Goal: Check status: Verify the current state of an ongoing process or item

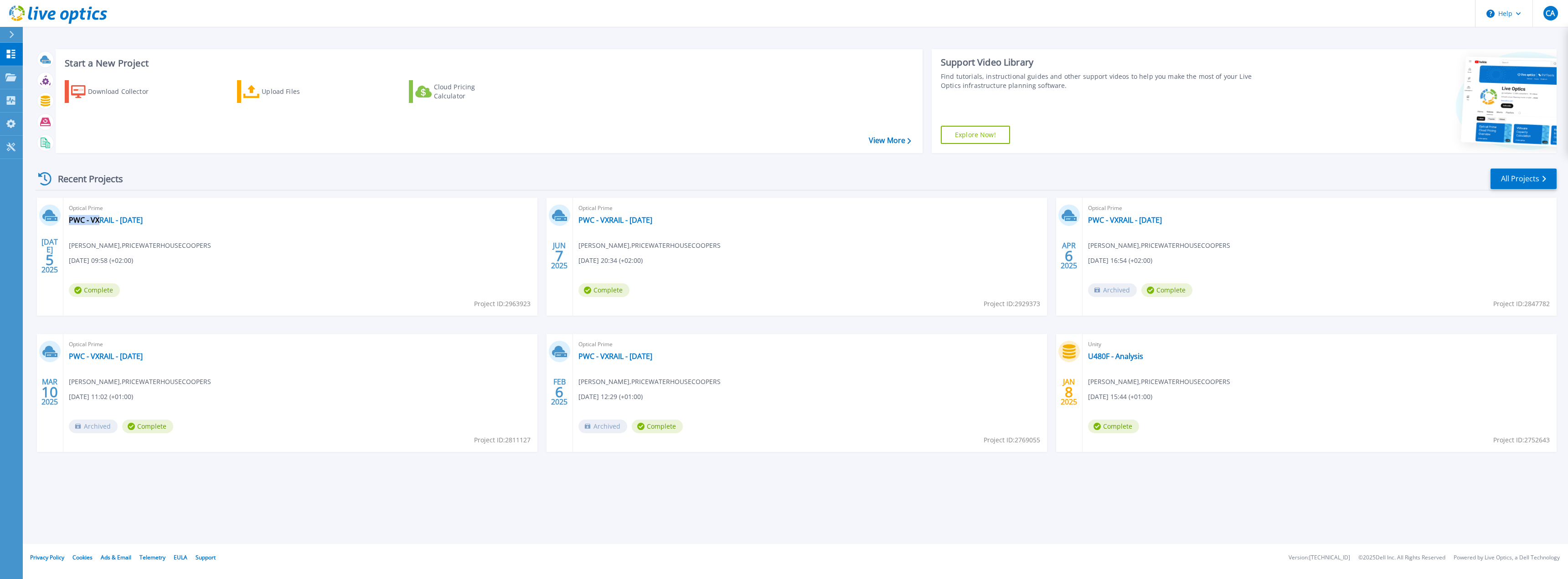
drag, startPoint x: 168, startPoint y: 223, endPoint x: 153, endPoint y: 226, distance: 15.3
click at [111, 224] on div "Optical Prime PWC - VXRAIL - July 2025 Cyril ADDA-BENATIA , PRICEWATERHOUSECOOP…" at bounding box center [300, 257] width 474 height 118
click at [177, 224] on div "Optical Prime PWC - VXRAIL - July 2025 Cyril ADDA-BENATIA , PRICEWATERHOUSECOOP…" at bounding box center [300, 257] width 474 height 118
click at [164, 220] on div "Optical Prime PWC - VXRAIL - July 2025 Cyril ADDA-BENATIA , PRICEWATERHOUSECOOP…" at bounding box center [300, 257] width 474 height 118
click at [186, 217] on div "Optical Prime PWC - VXRAIL - July 2025 Cyril ADDA-BENATIA , PRICEWATERHOUSECOOP…" at bounding box center [300, 257] width 474 height 118
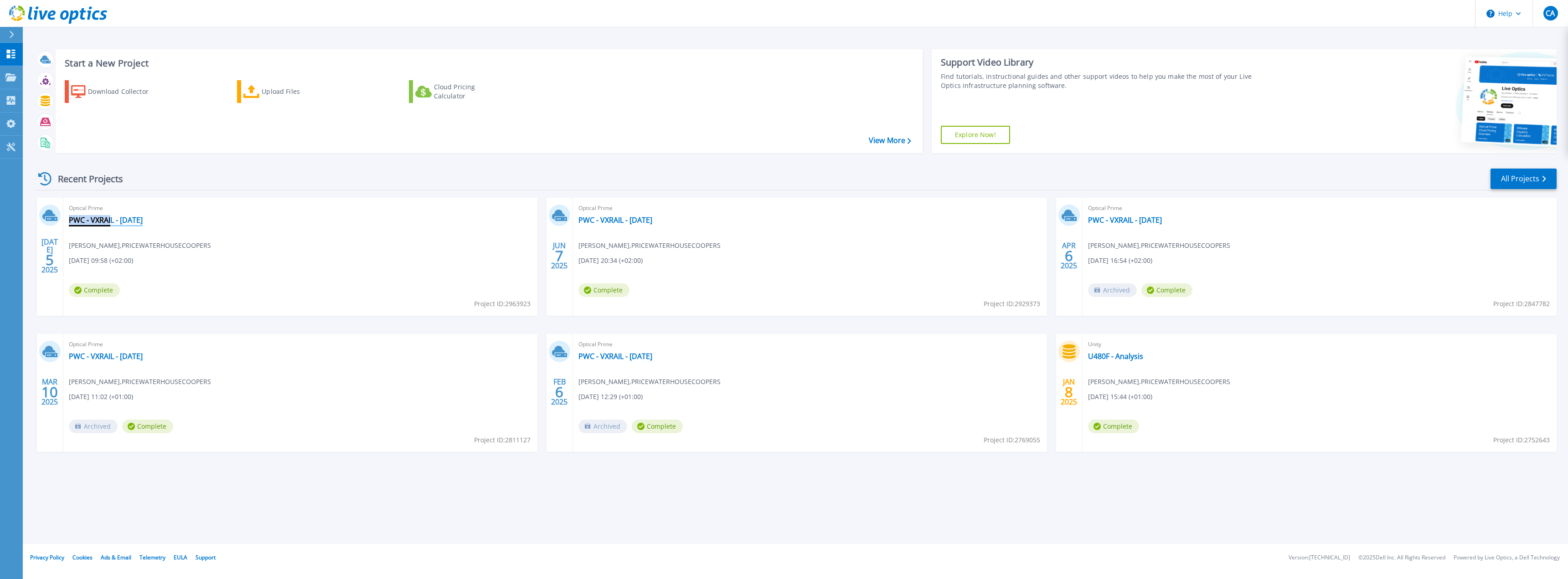
click at [142, 218] on link "PWC - VXRAIL - [DATE]" at bounding box center [105, 220] width 74 height 9
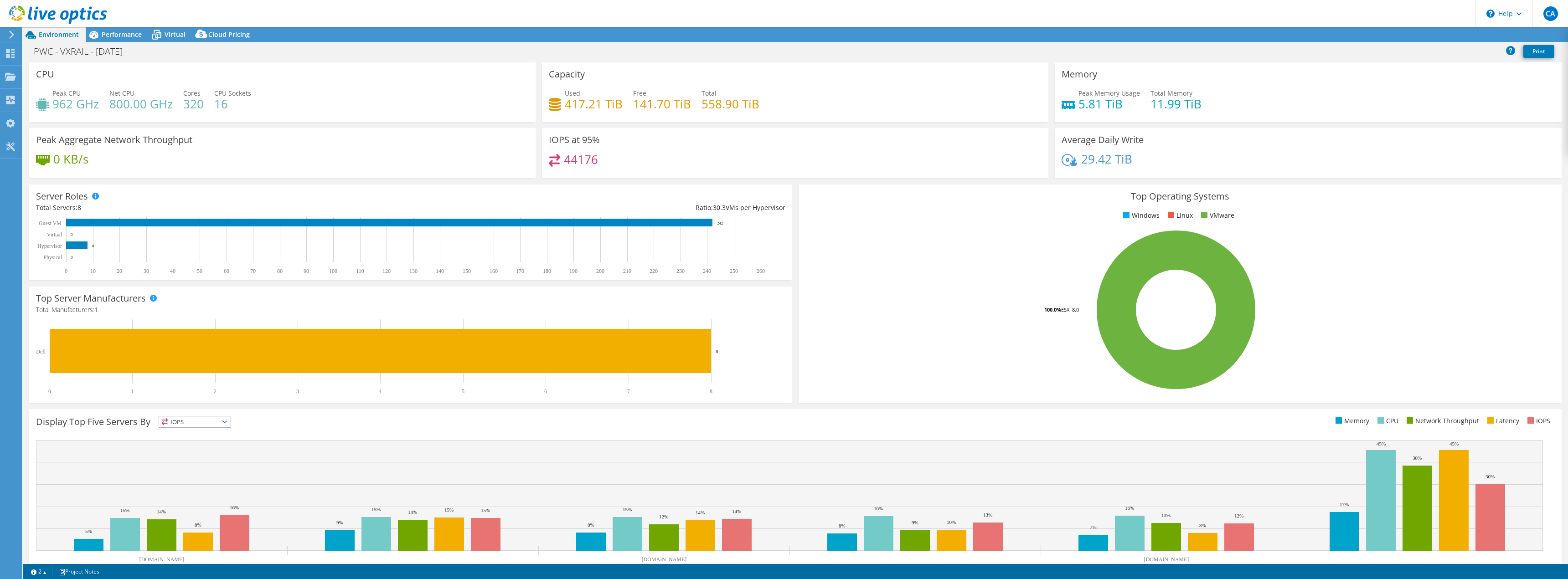
select select "USD"
drag, startPoint x: 133, startPoint y: 52, endPoint x: 28, endPoint y: 47, distance: 105.1
click at [28, 47] on div "PWC - VXRAIL - [DATE] Print" at bounding box center [795, 51] width 1545 height 17
copy h1 "PWC - VXRAIL - [DATE]"
click at [409, 57] on div "PWC - VXRAIL - [DATE] Print" at bounding box center [795, 51] width 1545 height 17
